Goal: Information Seeking & Learning: Find contact information

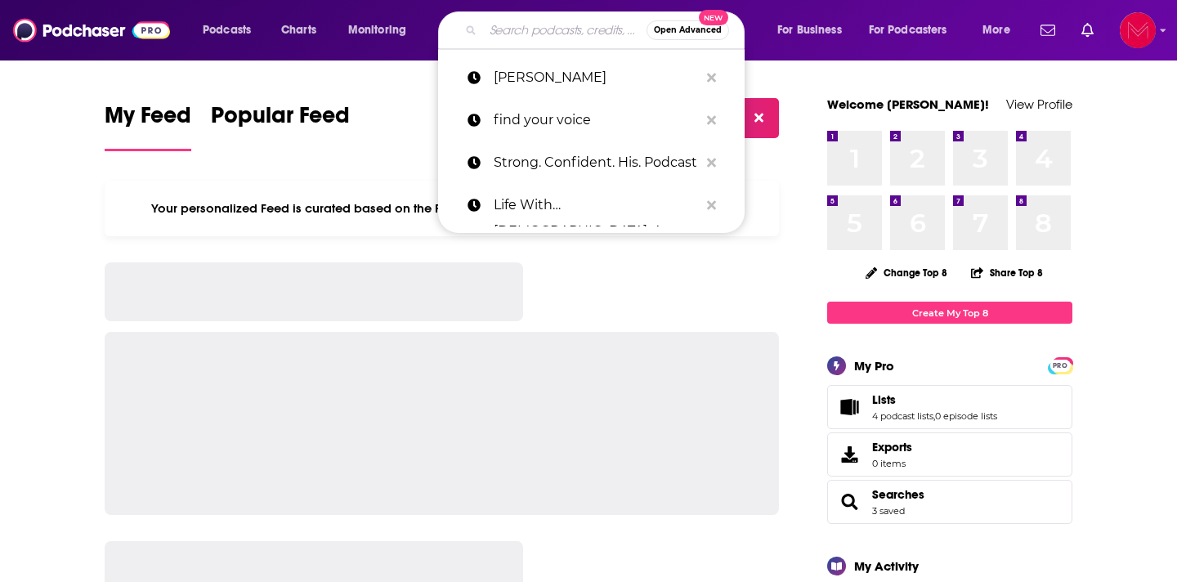
click at [488, 27] on input "Search podcasts, credits, & more..." at bounding box center [564, 30] width 163 height 26
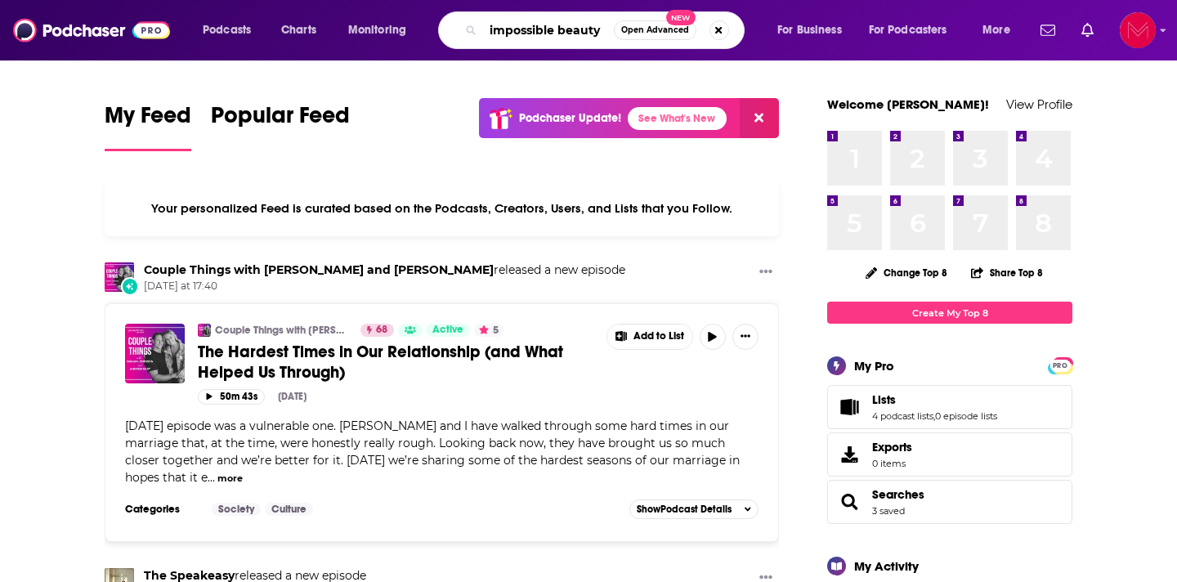
type input "impossible beauty"
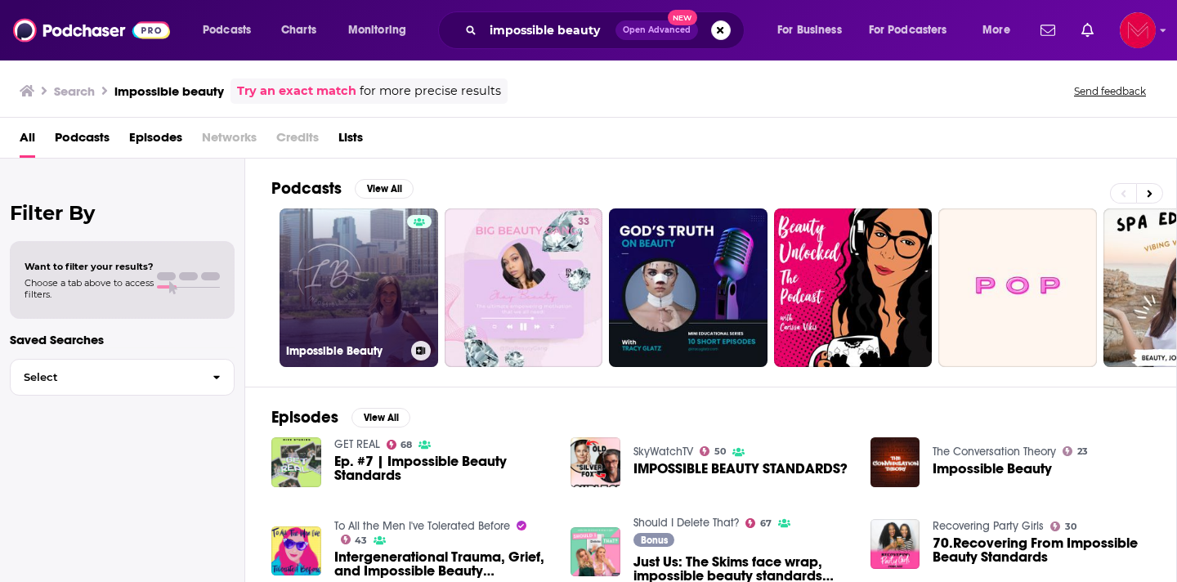
click at [337, 268] on link "Impossible Beauty" at bounding box center [359, 287] width 159 height 159
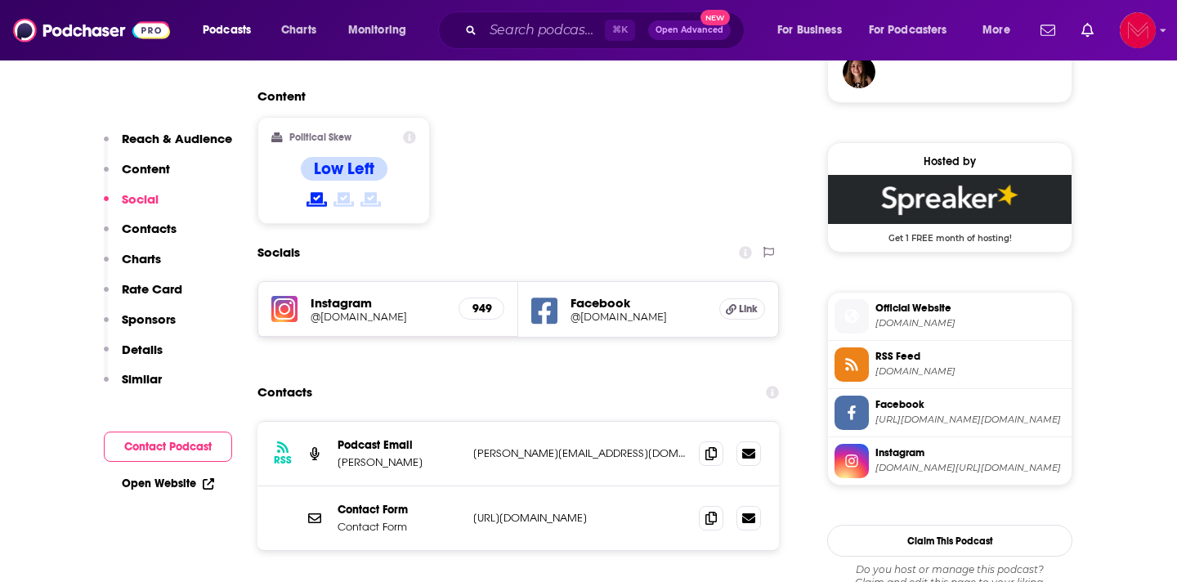
scroll to position [1249, 0]
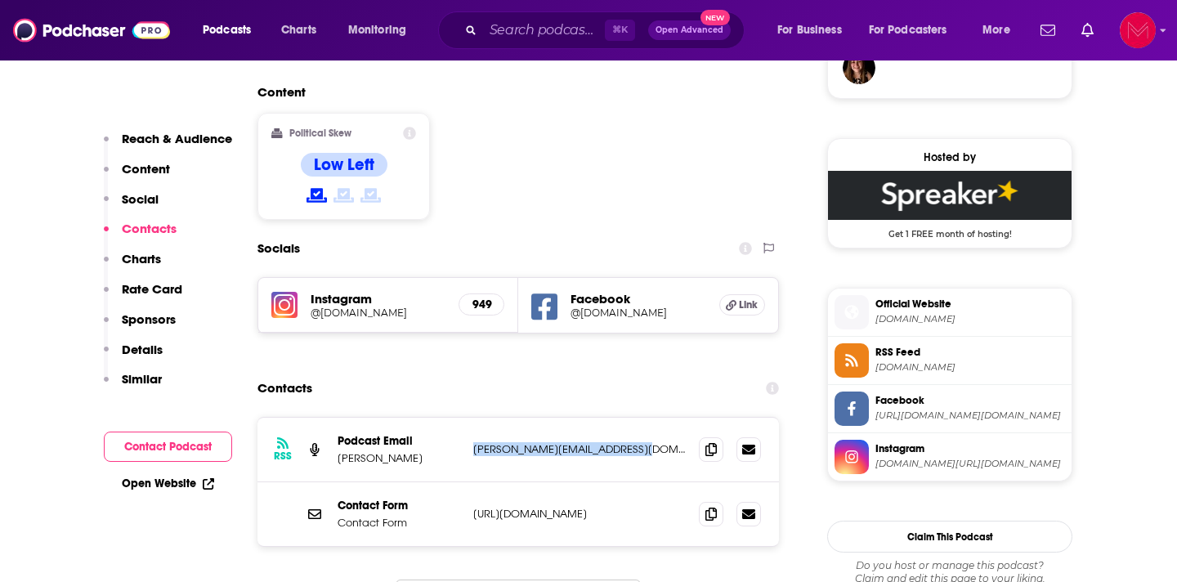
drag, startPoint x: 644, startPoint y: 370, endPoint x: 472, endPoint y: 371, distance: 172.4
click at [472, 418] on div "RSS Podcast Email [PERSON_NAME] [PERSON_NAME][EMAIL_ADDRESS][DOMAIN_NAME] [PERS…" at bounding box center [517, 450] width 521 height 65
copy p "[PERSON_NAME][EMAIL_ADDRESS][DOMAIN_NAME]"
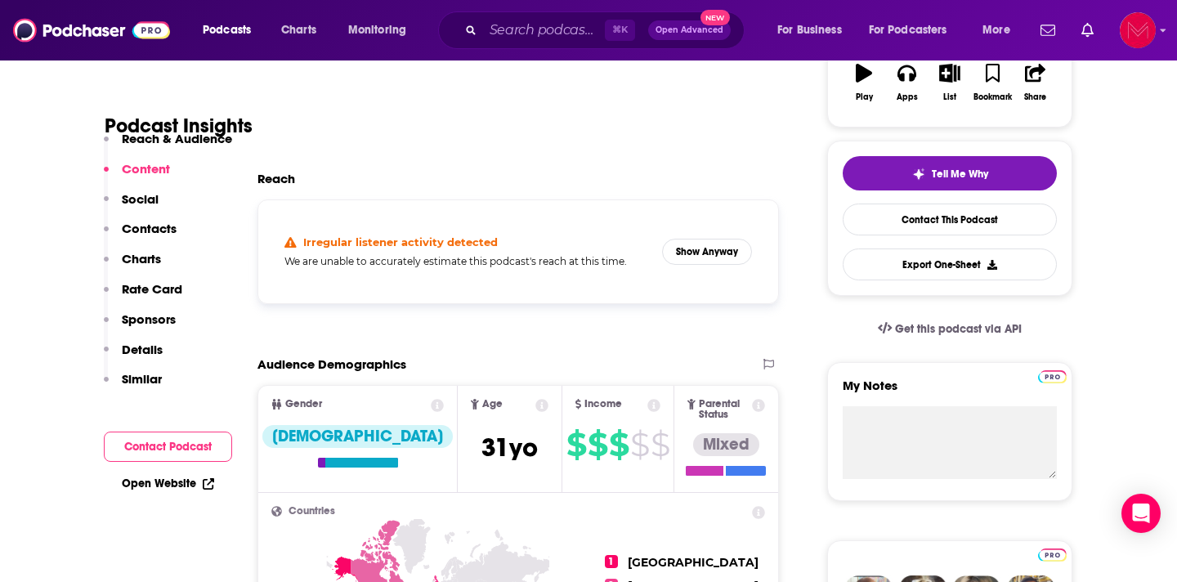
scroll to position [0, 0]
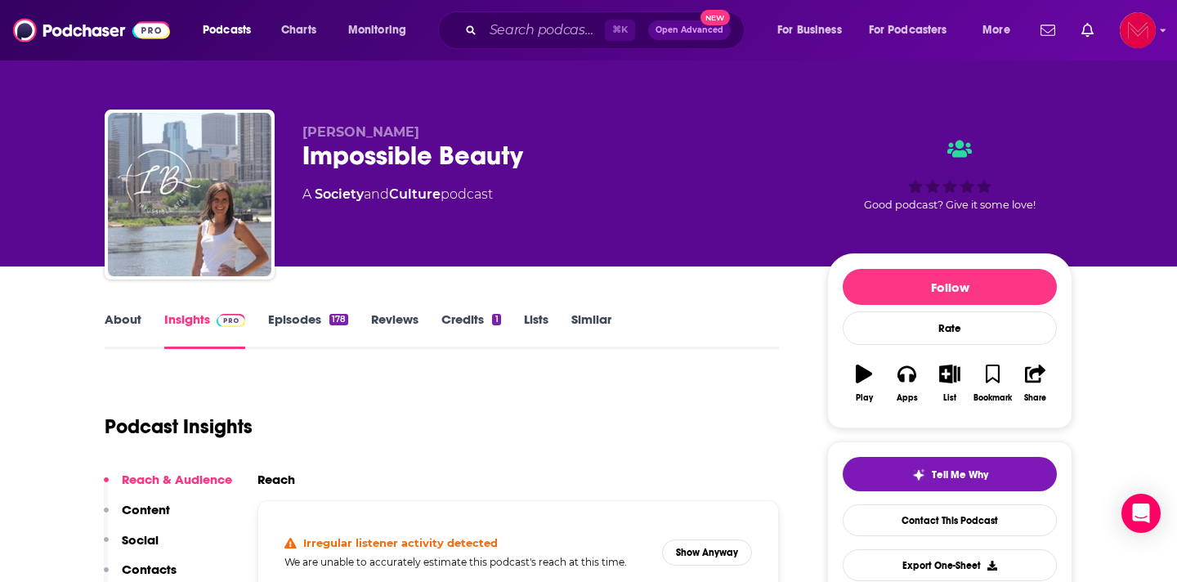
click at [290, 320] on link "Episodes 178" at bounding box center [308, 330] width 80 height 38
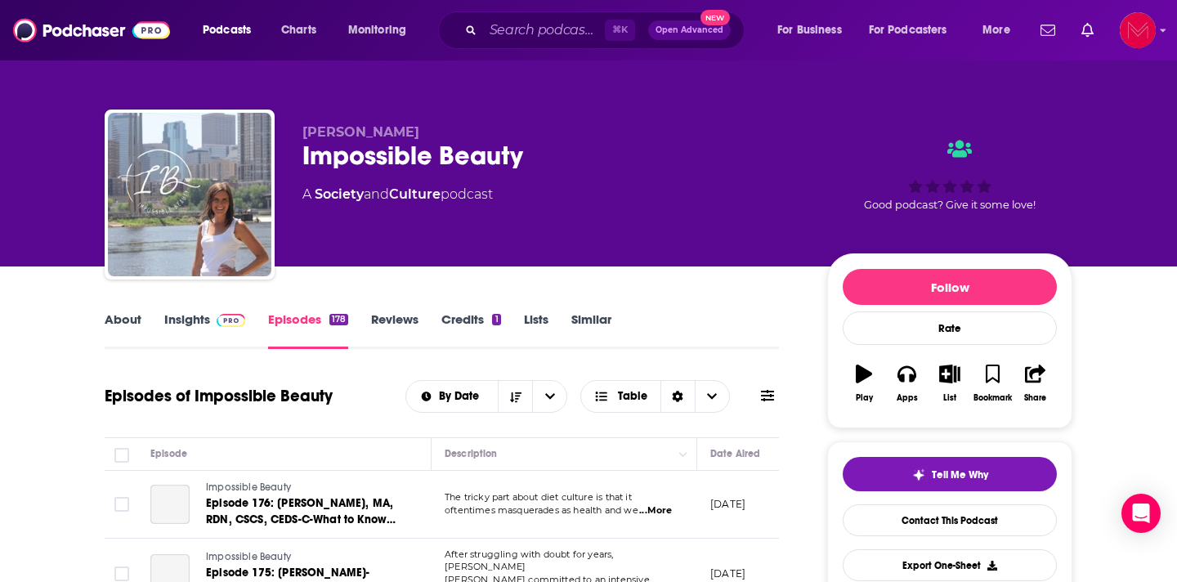
scroll to position [209, 0]
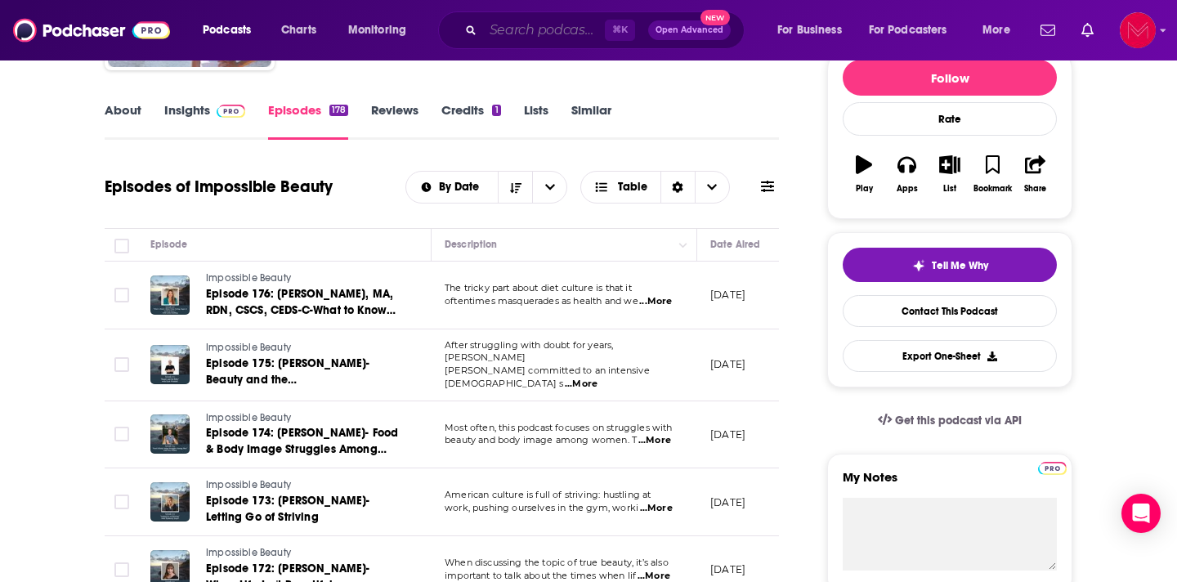
click at [535, 41] on input "Search podcasts, credits, & more..." at bounding box center [544, 30] width 122 height 26
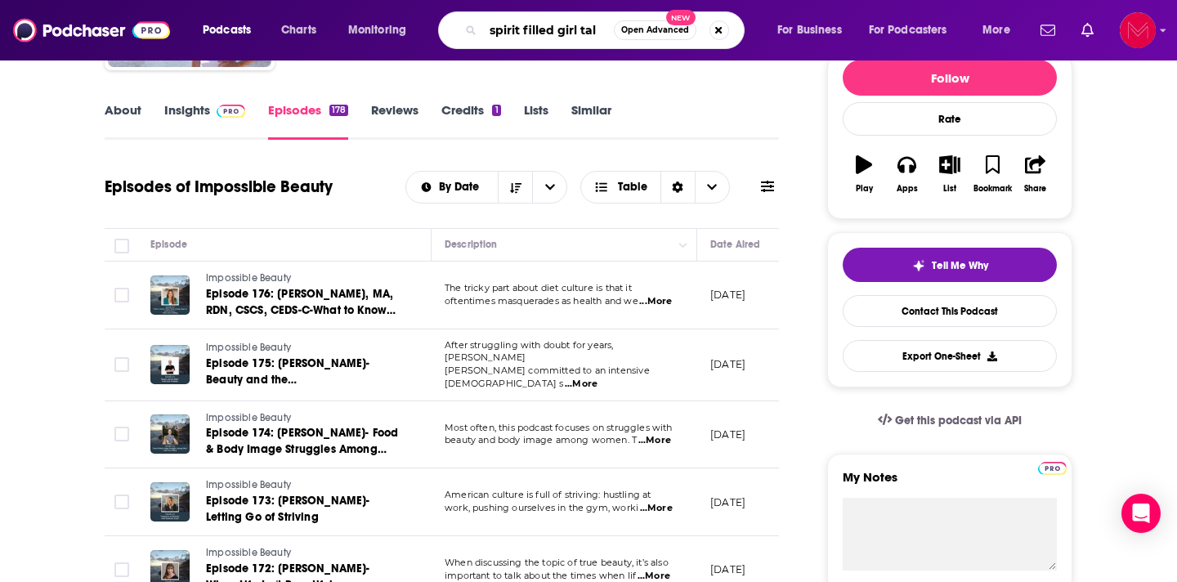
type input "spirit filled girl talk"
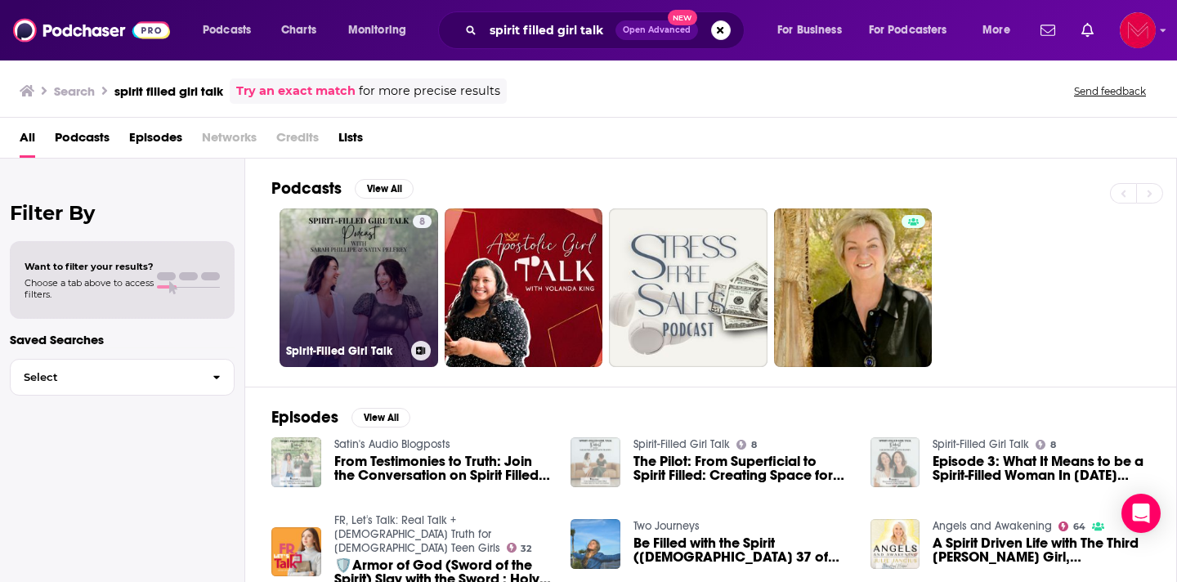
click at [370, 312] on link "8 Spirit-Filled Girl Talk" at bounding box center [359, 287] width 159 height 159
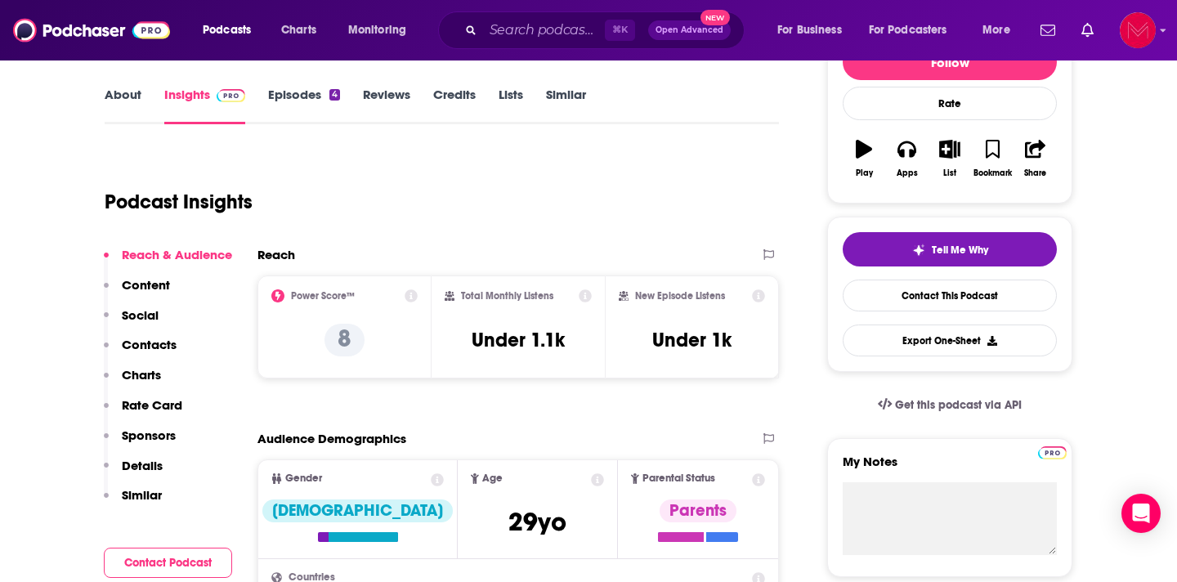
scroll to position [227, 0]
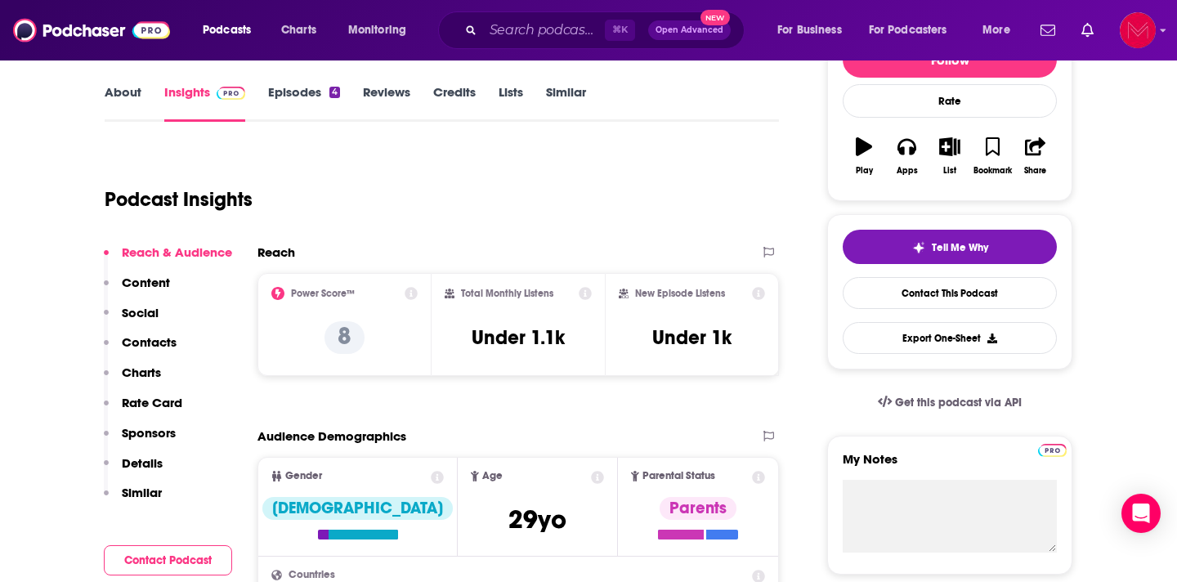
click at [286, 97] on link "Episodes 4" at bounding box center [304, 103] width 72 height 38
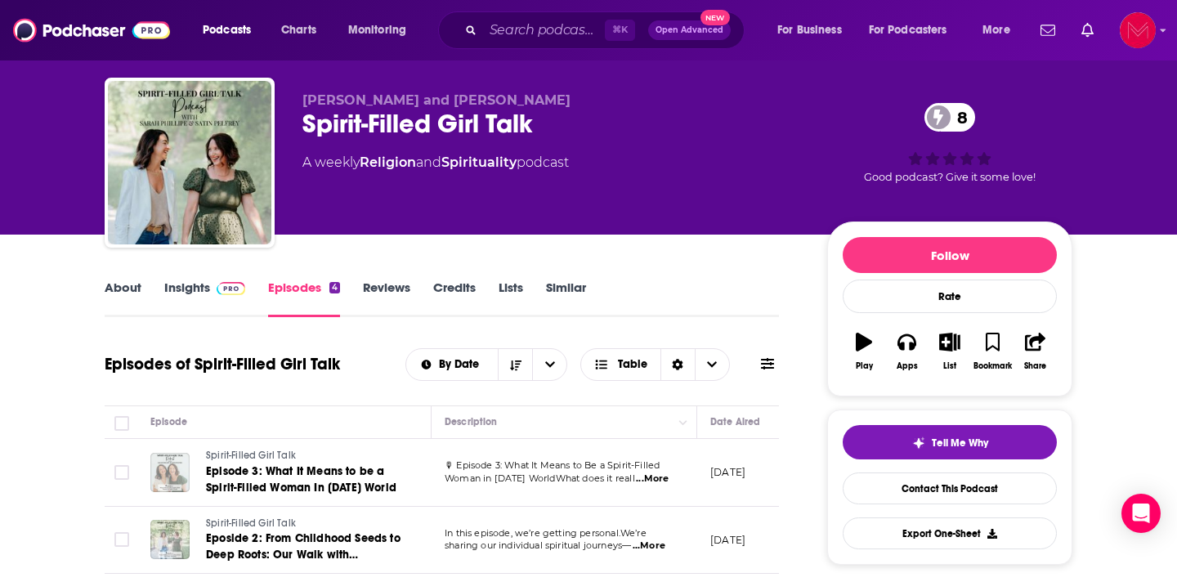
scroll to position [29, 0]
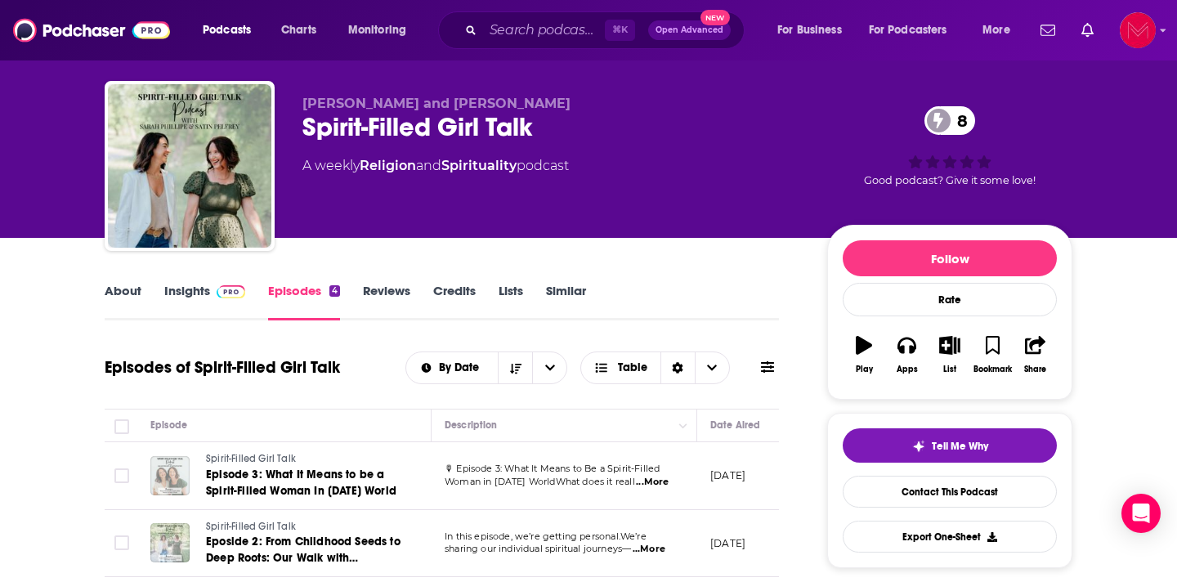
click at [131, 286] on link "About" at bounding box center [123, 302] width 37 height 38
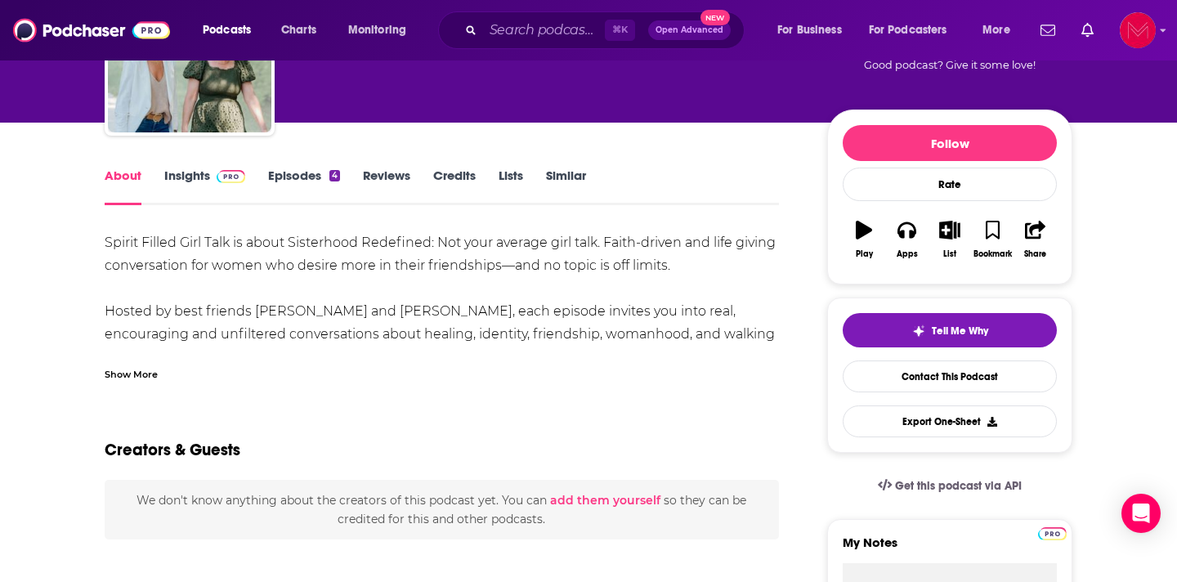
scroll to position [147, 0]
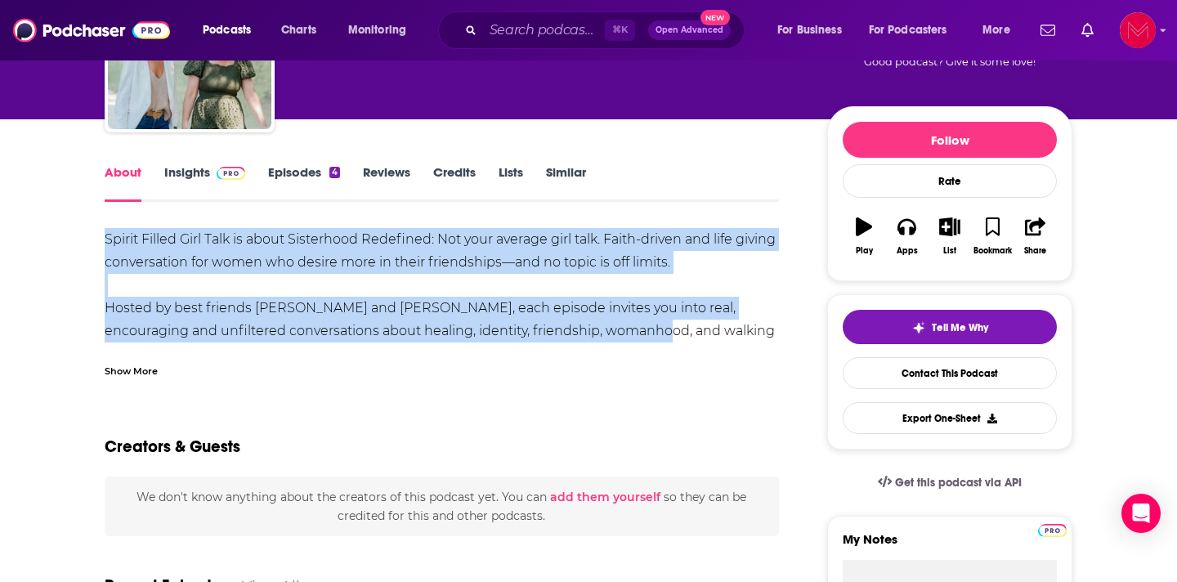
drag, startPoint x: 104, startPoint y: 239, endPoint x: 560, endPoint y: 329, distance: 465.0
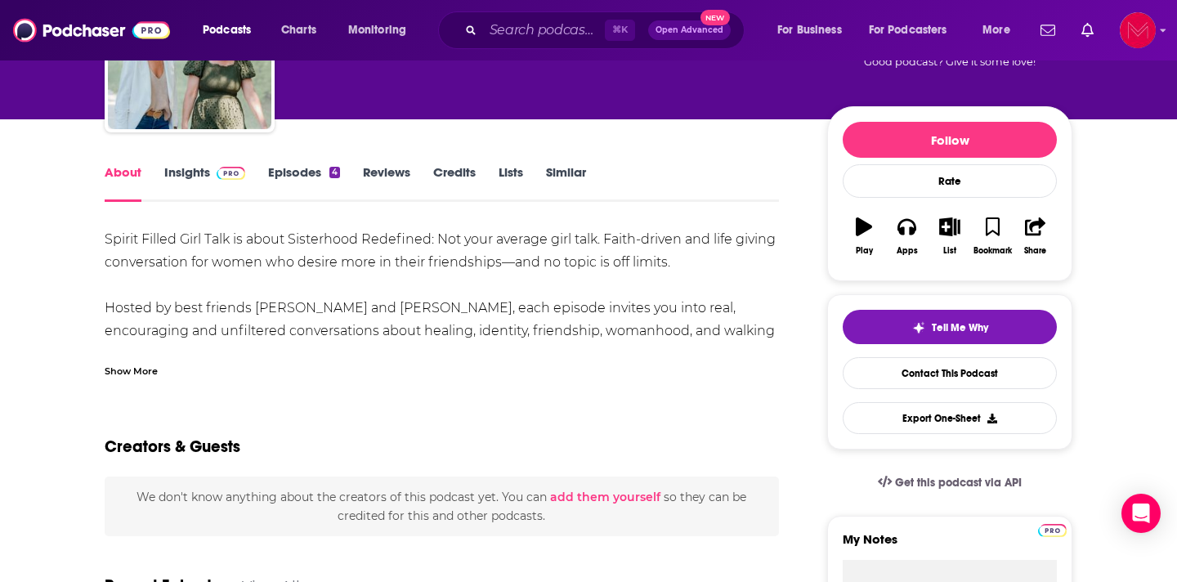
click at [138, 369] on div "Show More" at bounding box center [131, 370] width 53 height 16
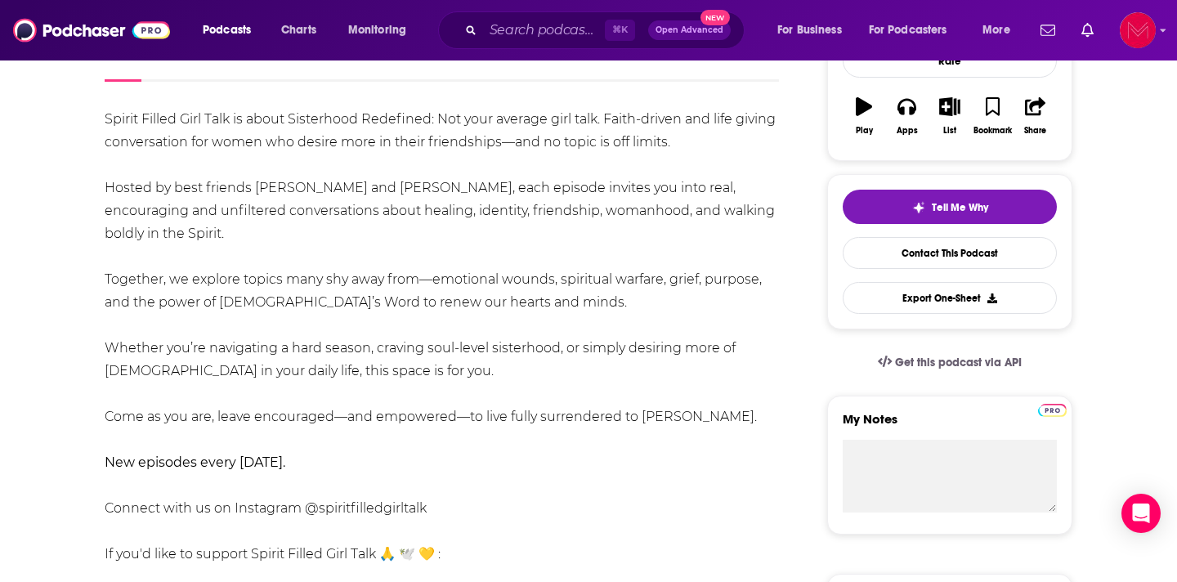
scroll to position [268, 0]
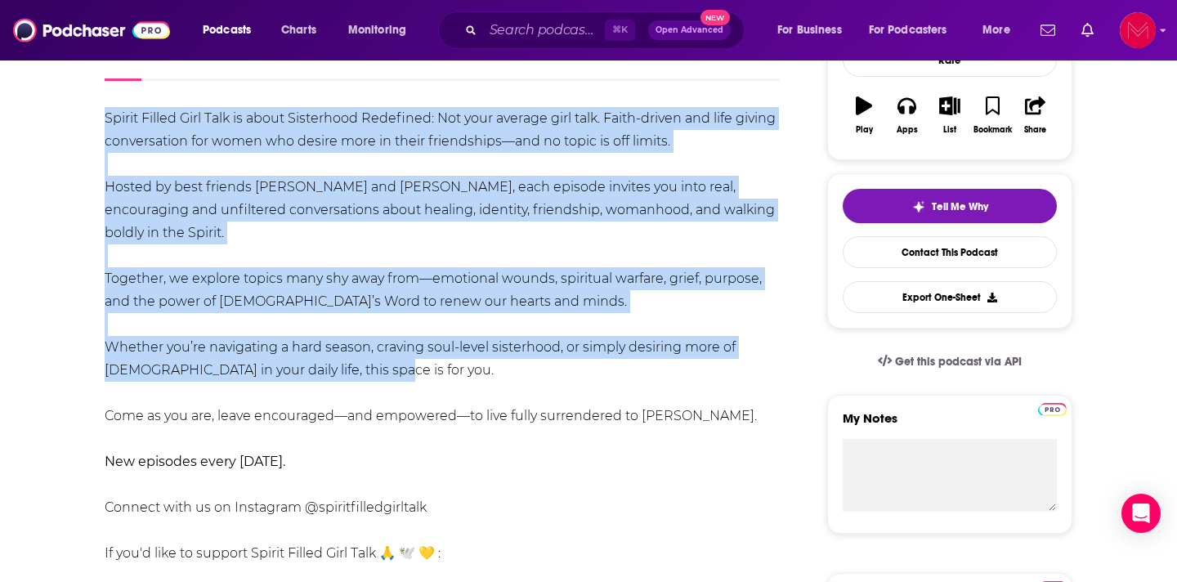
drag, startPoint x: 357, startPoint y: 370, endPoint x: 96, endPoint y: 125, distance: 358.5
copy div "Spirit Filled Girl Talk is about Sisterhood Redefined: Not your average girl ta…"
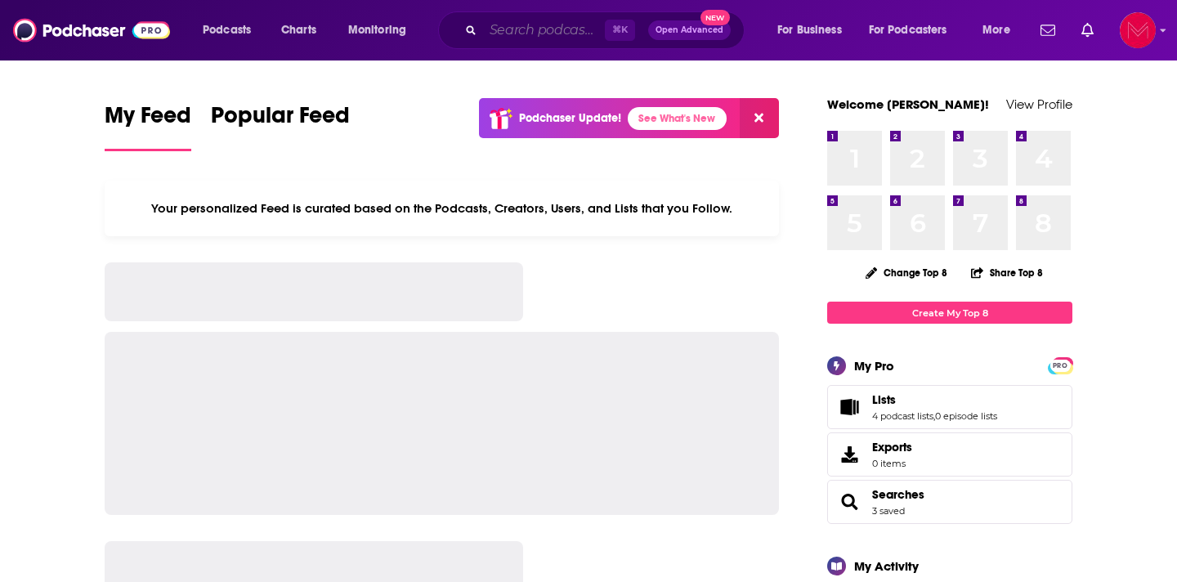
click at [560, 38] on input "Search podcasts, credits, & more..." at bounding box center [544, 30] width 122 height 26
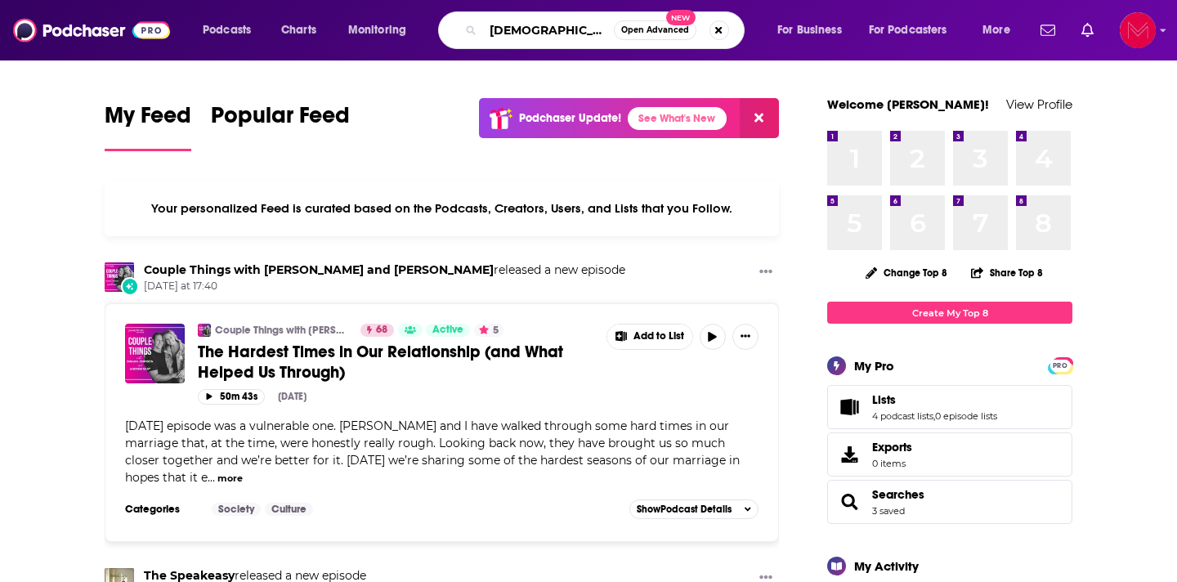
type input "god sized stories"
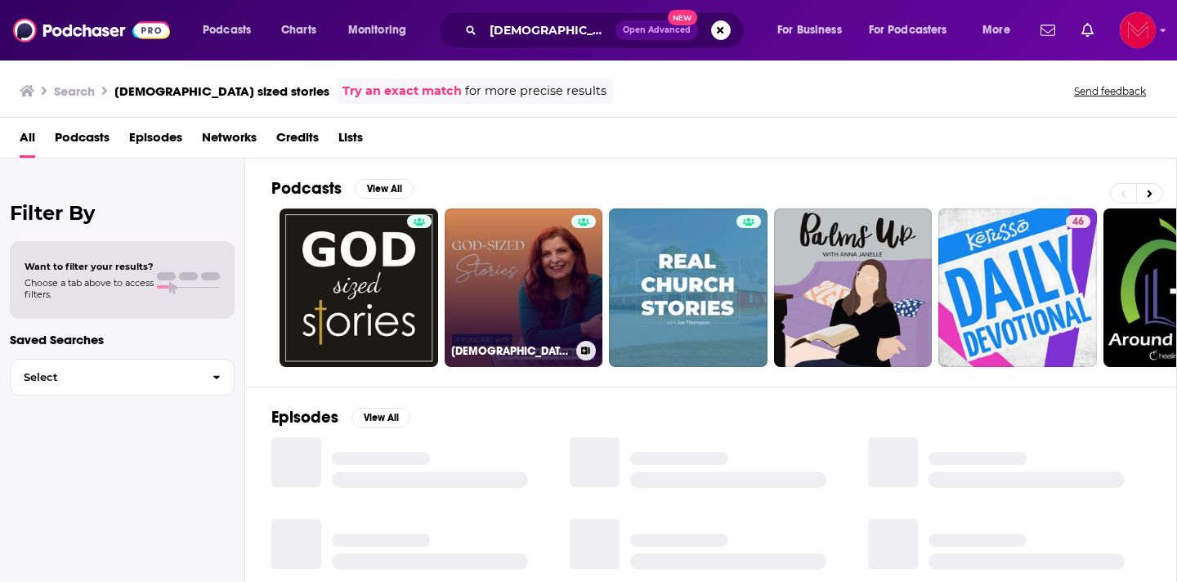
click at [504, 285] on link "God-Sized Stories with Patricia Holbrook" at bounding box center [524, 287] width 159 height 159
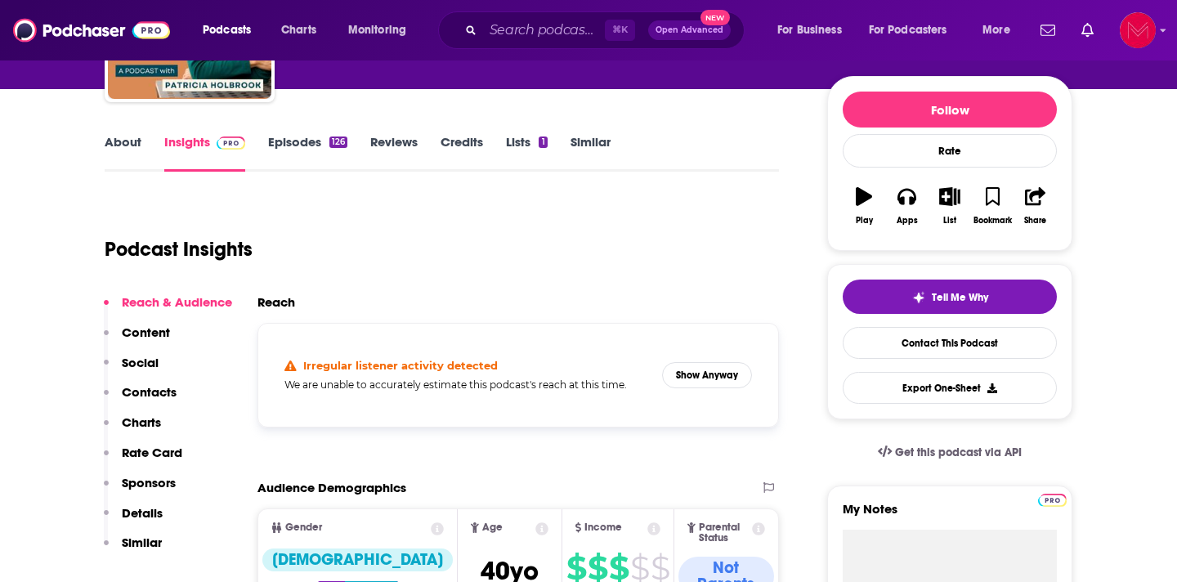
scroll to position [182, 0]
